Goal: Information Seeking & Learning: Learn about a topic

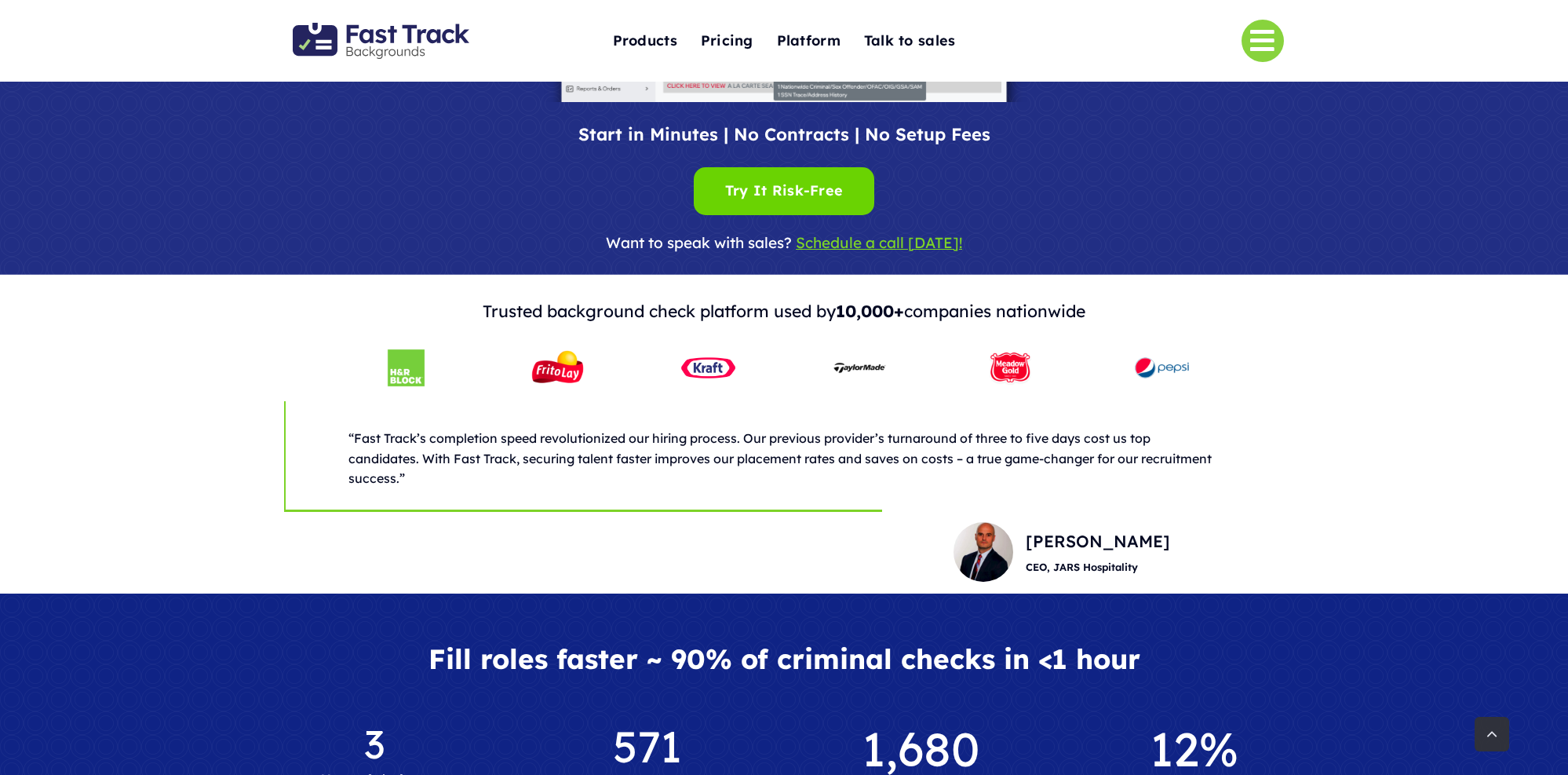
scroll to position [508, 0]
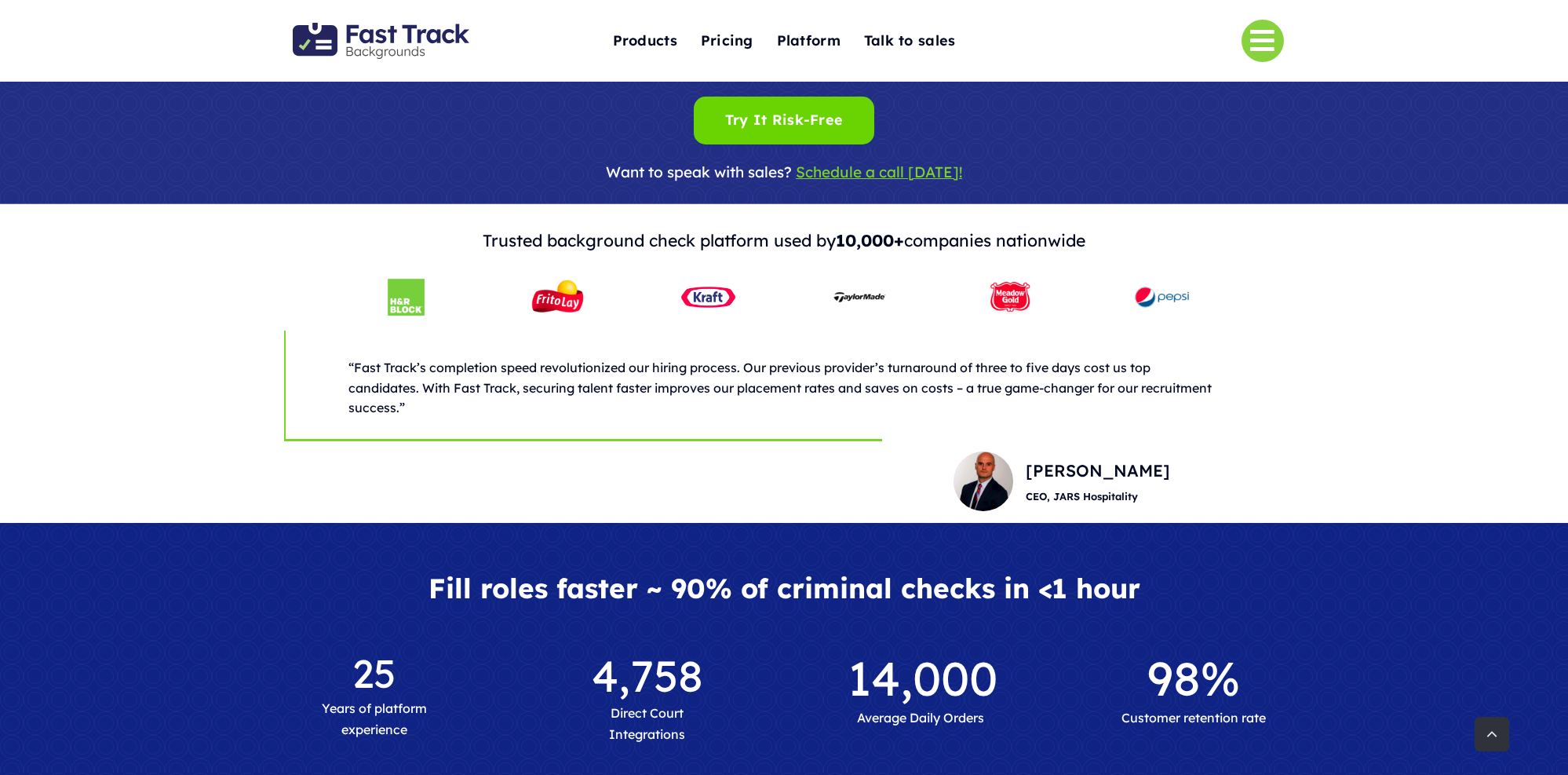
drag, startPoint x: 731, startPoint y: 171, endPoint x: 958, endPoint y: 172, distance: 227.0
click at [733, 171] on span "Want to speak with sales?" at bounding box center [699, 172] width 186 height 19
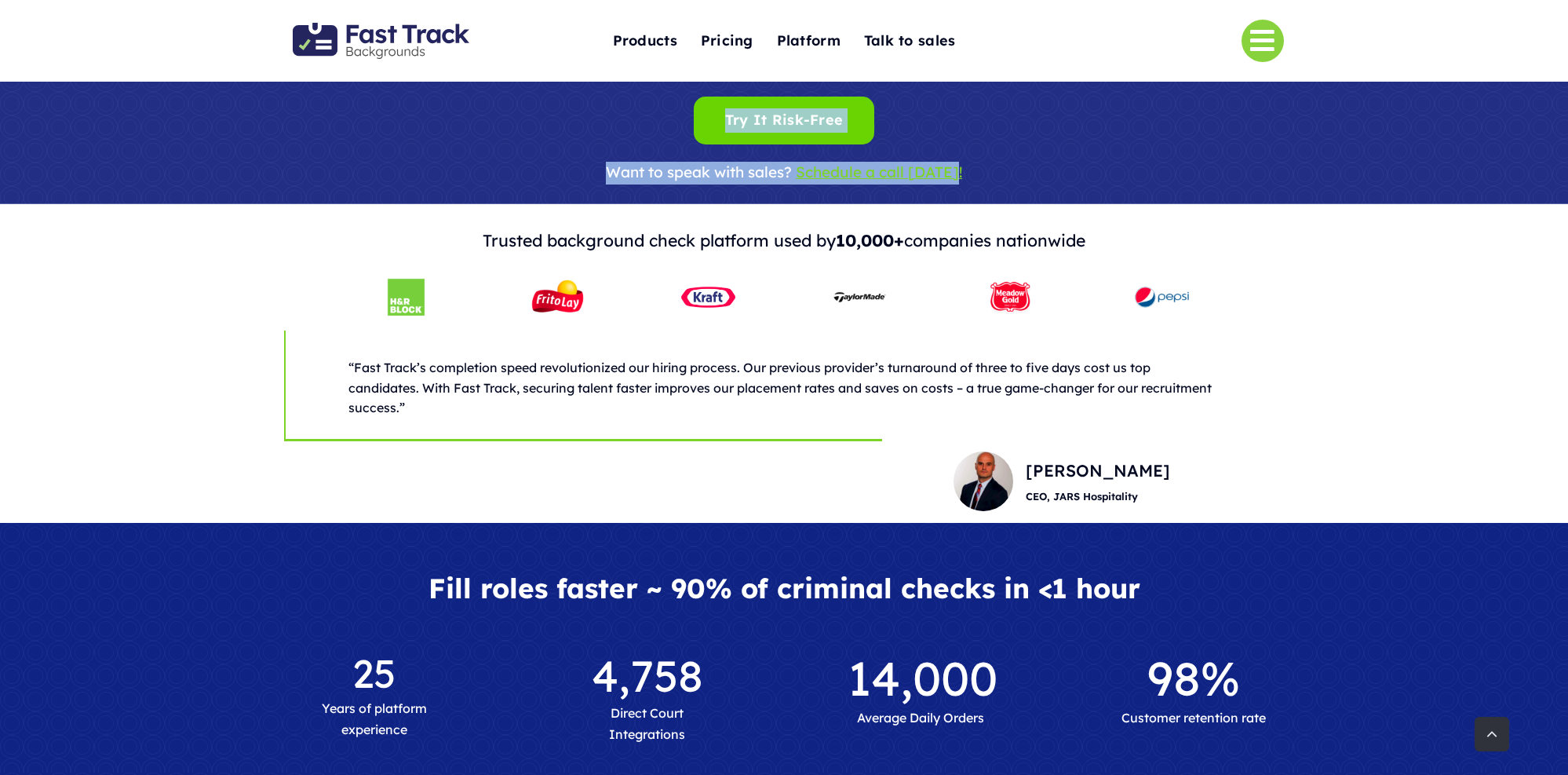
drag, startPoint x: 1163, startPoint y: 198, endPoint x: 922, endPoint y: 172, distance: 242.4
click at [908, 168] on u "Schedule a call today!" at bounding box center [879, 172] width 167 height 19
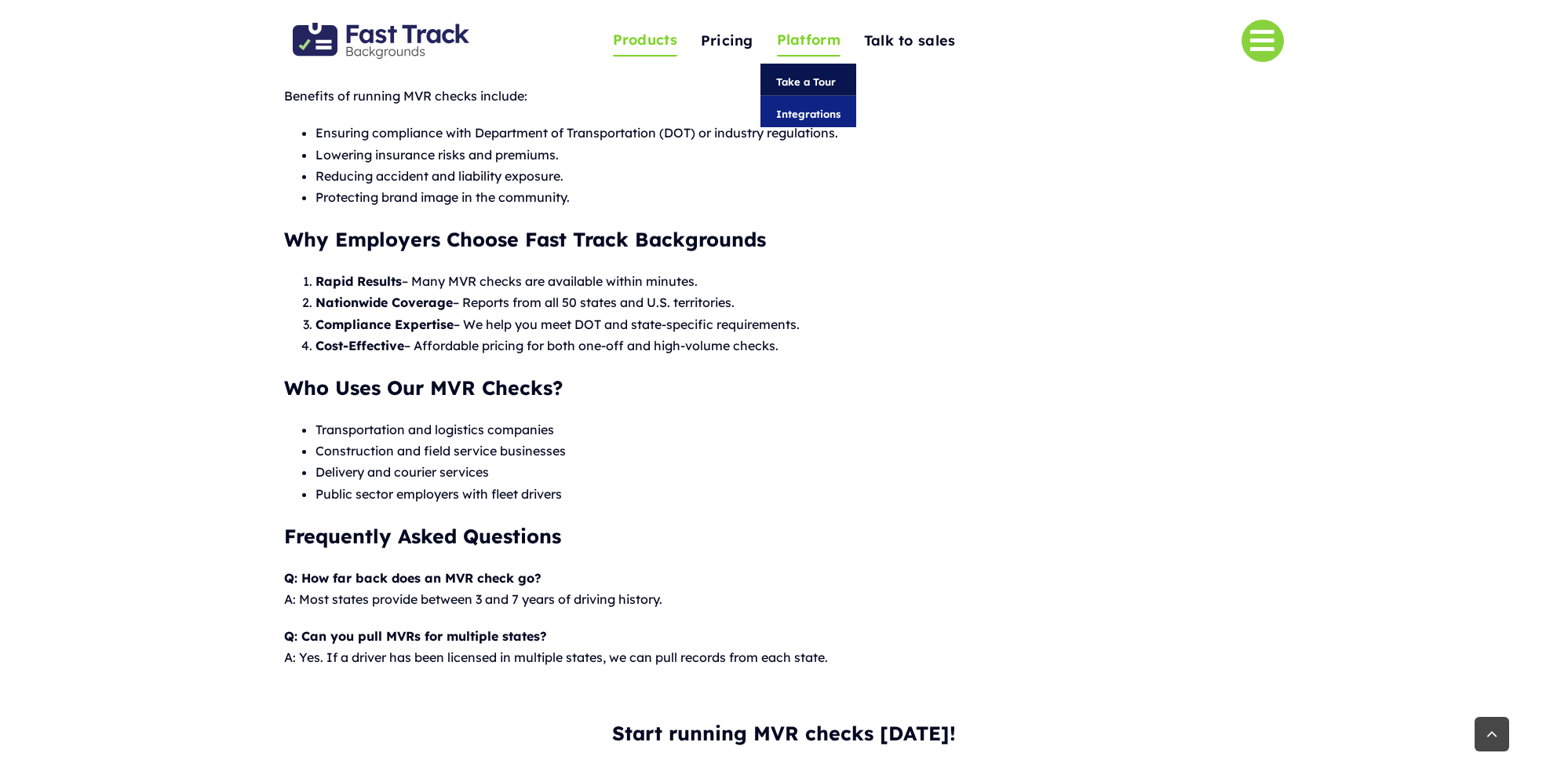
click at [809, 79] on span "Take a Tour" at bounding box center [805, 81] width 59 height 17
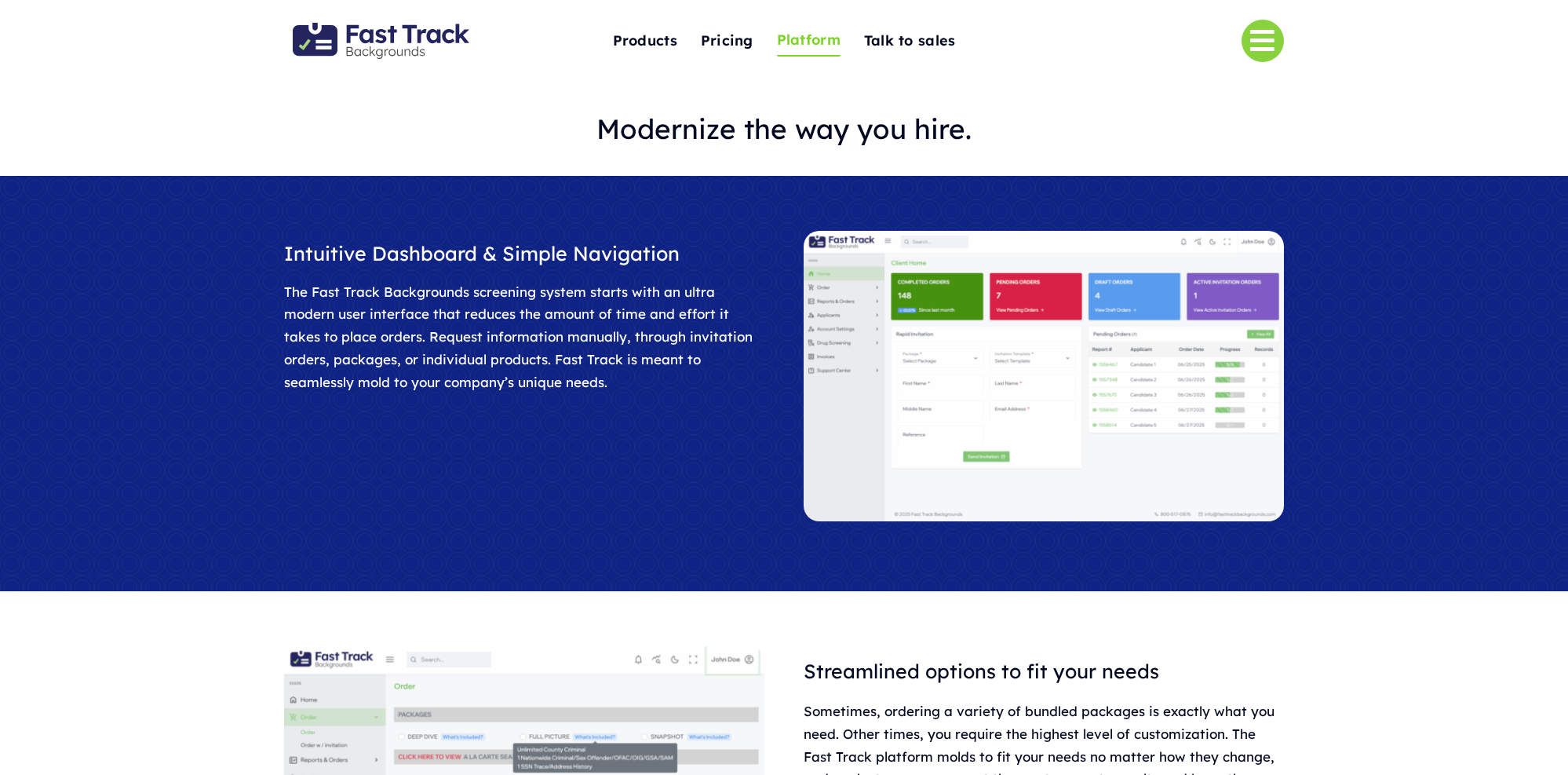
click at [1162, 327] on img at bounding box center [1043, 376] width 480 height 290
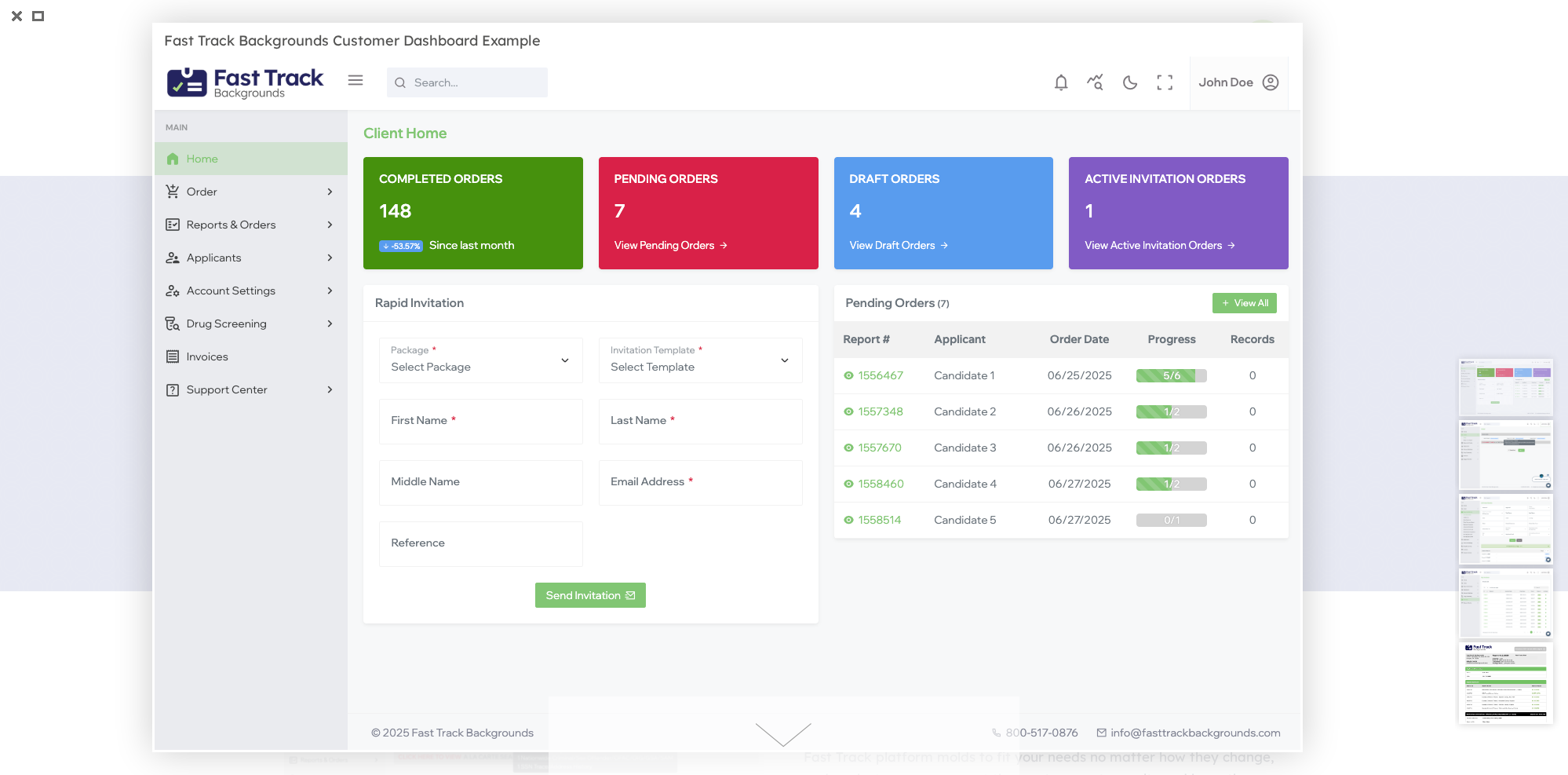
click at [1327, 54] on div at bounding box center [784, 388] width 1568 height 775
